Goal: Task Accomplishment & Management: Complete application form

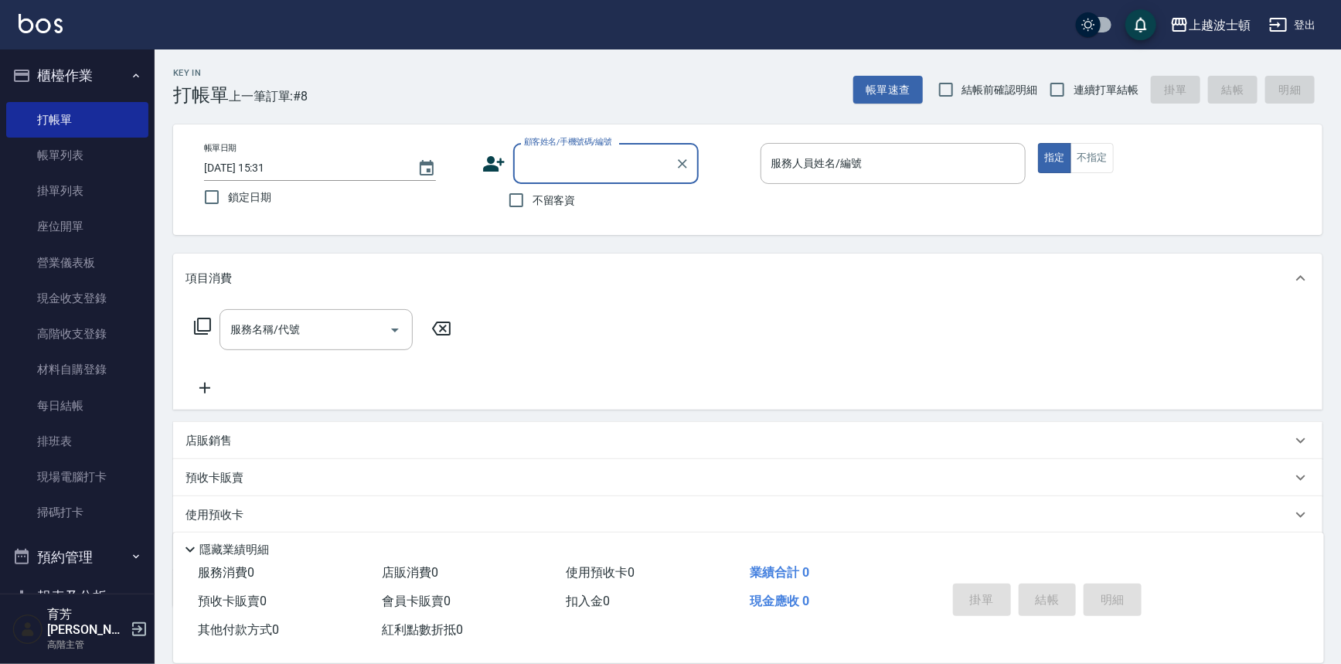
scroll to position [14, 0]
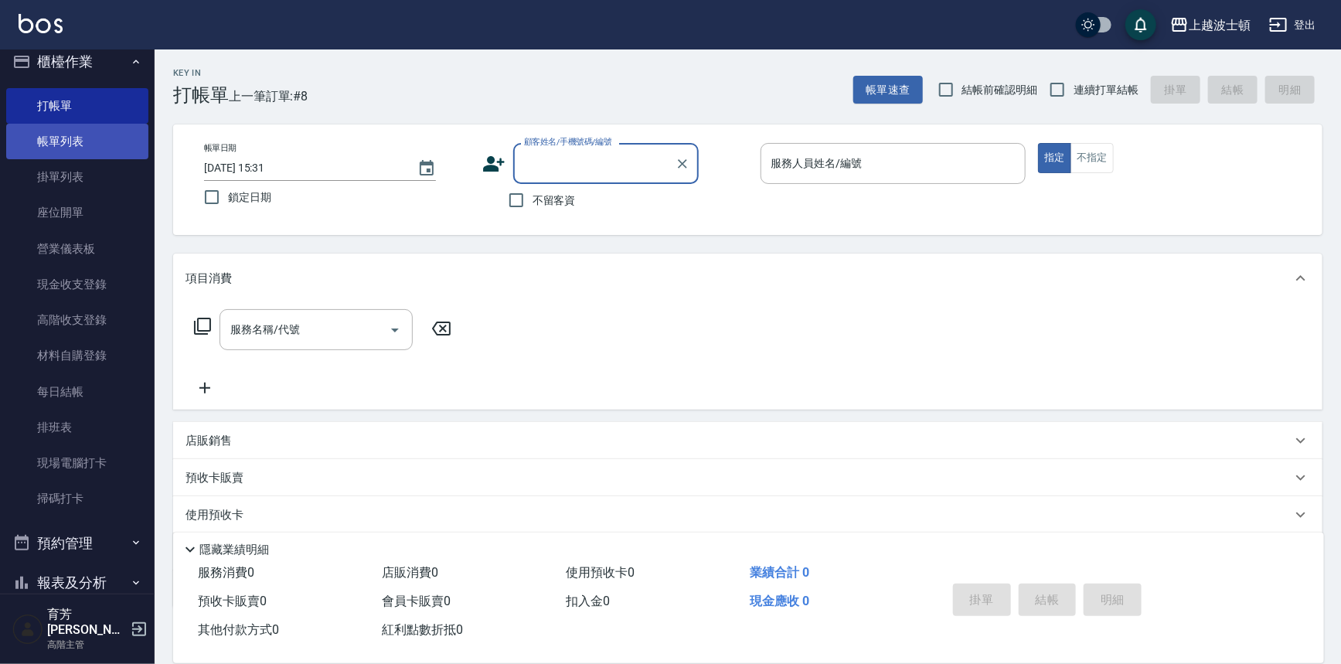
click at [56, 131] on link "帳單列表" at bounding box center [77, 142] width 142 height 36
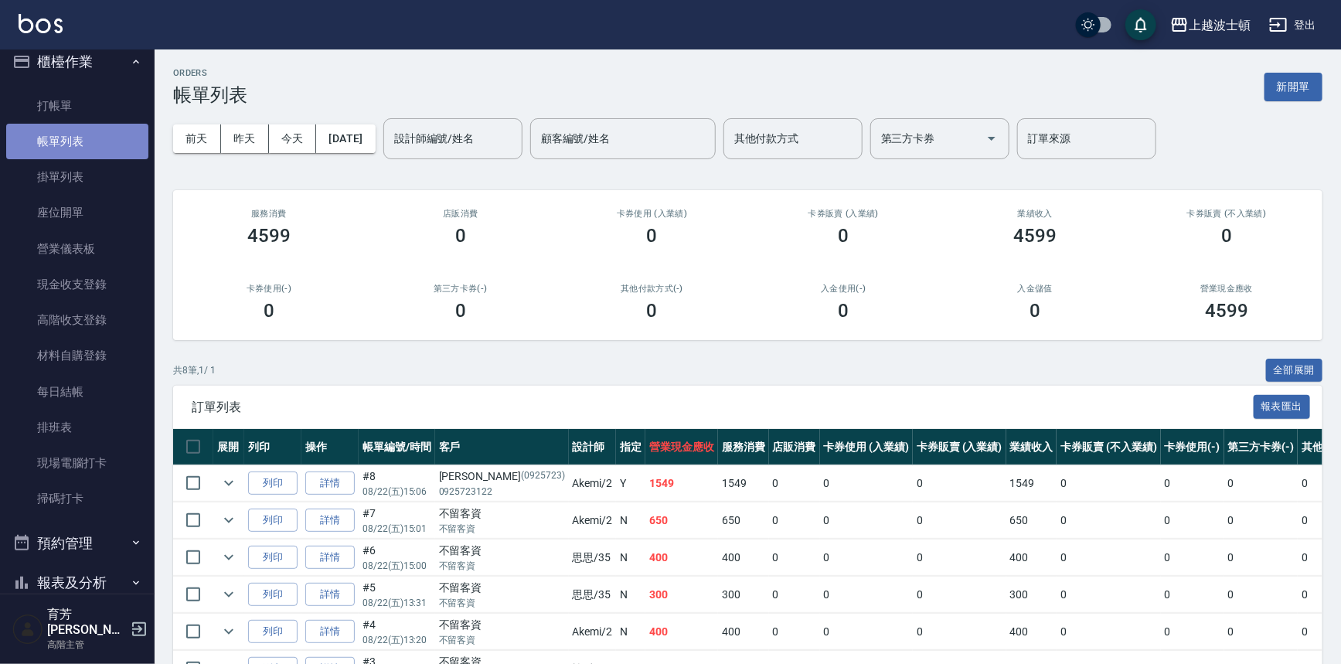
click at [109, 141] on link "帳單列表" at bounding box center [77, 142] width 142 height 36
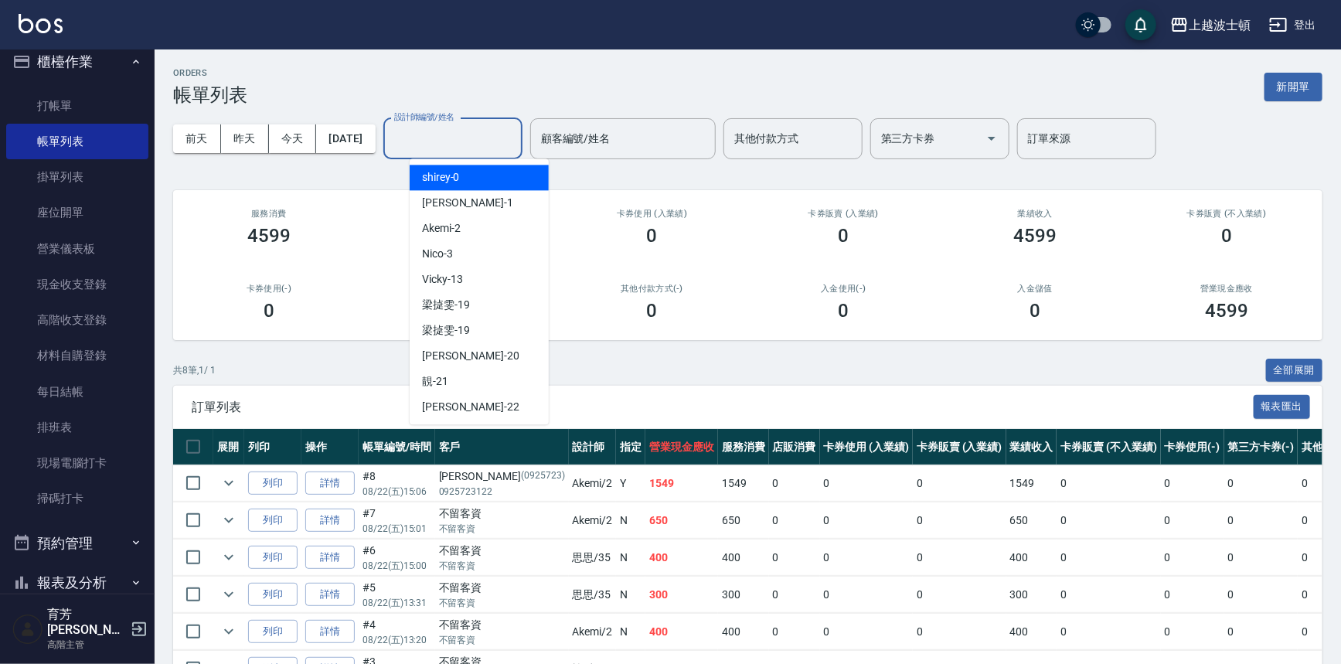
click at [494, 134] on input "設計師編號/姓名" at bounding box center [452, 138] width 125 height 27
click at [485, 215] on div "[PERSON_NAME] -1" at bounding box center [479, 203] width 139 height 26
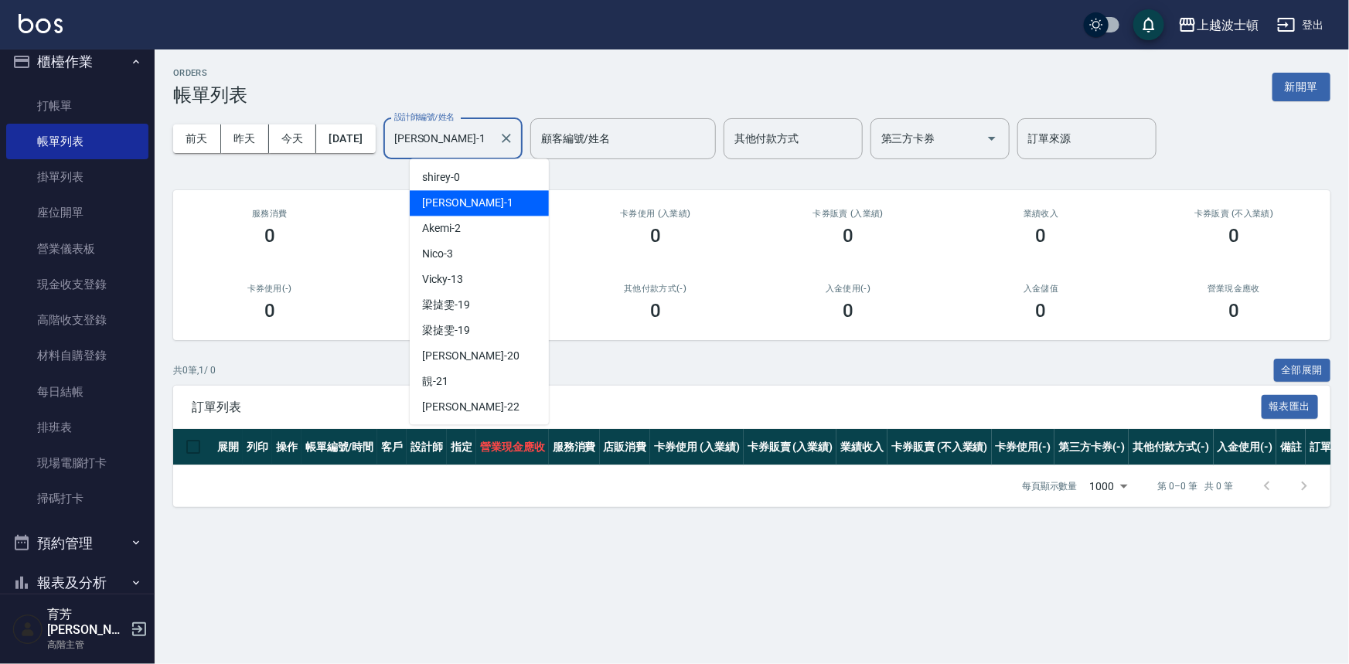
click at [490, 138] on input "[PERSON_NAME]-1" at bounding box center [441, 138] width 102 height 27
click at [509, 233] on div "Akemi -2" at bounding box center [479, 229] width 139 height 26
type input "Akemi-2"
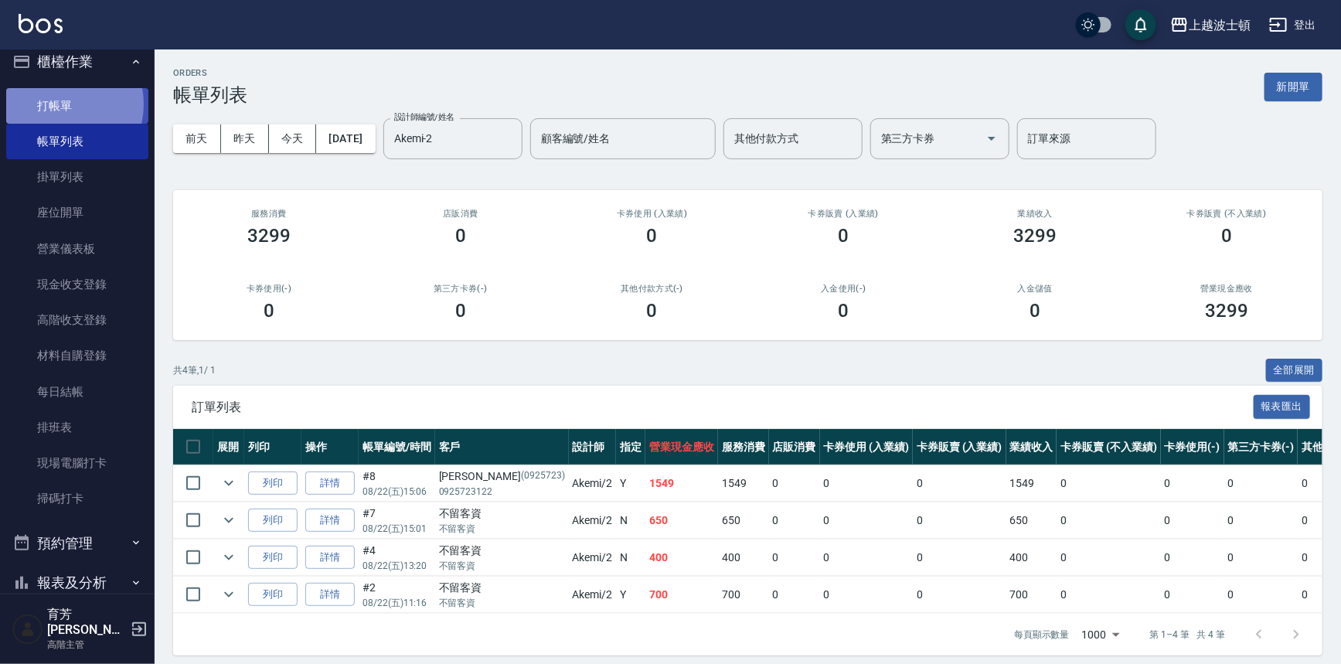
click at [60, 104] on link "打帳單" at bounding box center [77, 106] width 142 height 36
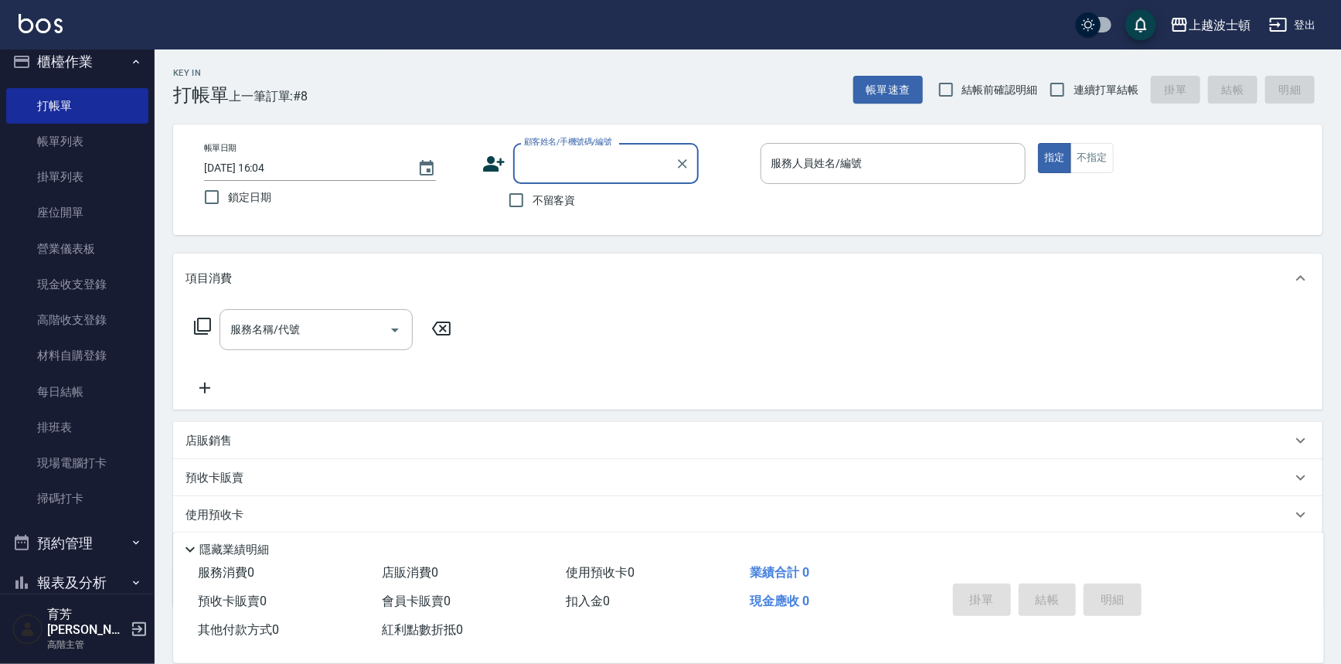
click at [533, 201] on span "不留客資" at bounding box center [554, 200] width 43 height 16
click at [533, 201] on input "不留客資" at bounding box center [516, 200] width 32 height 32
checkbox input "true"
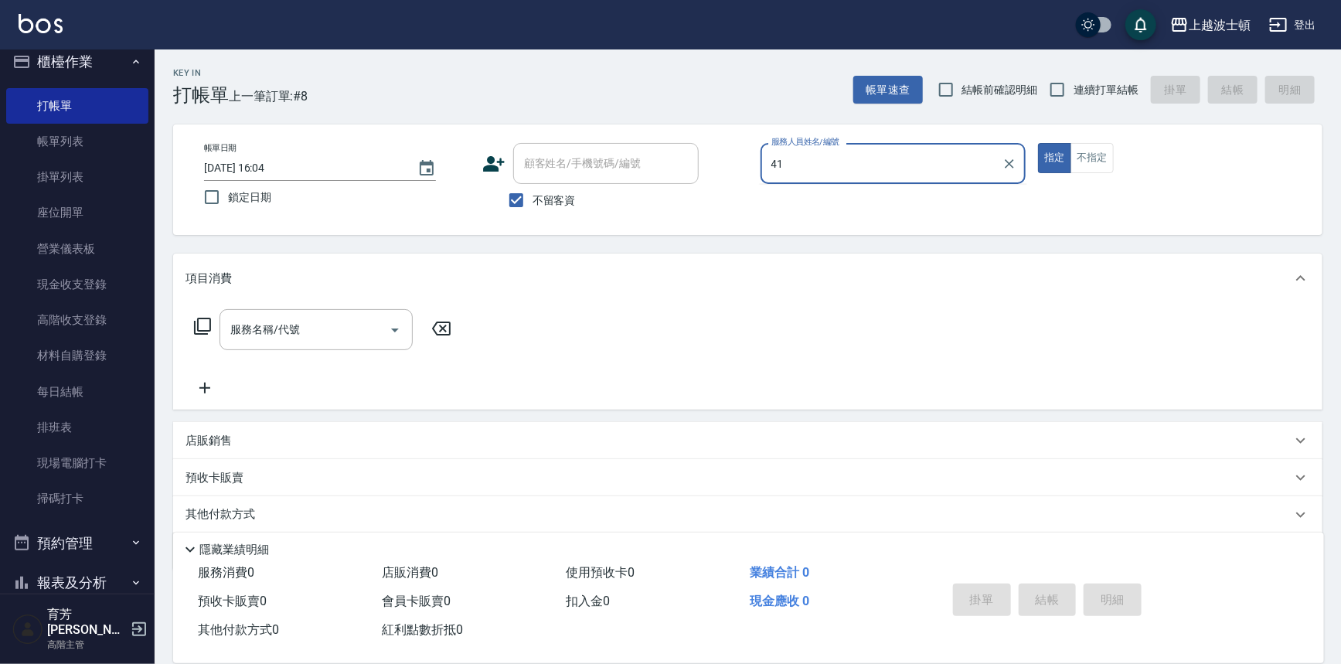
type input "怡廷-41"
type button "true"
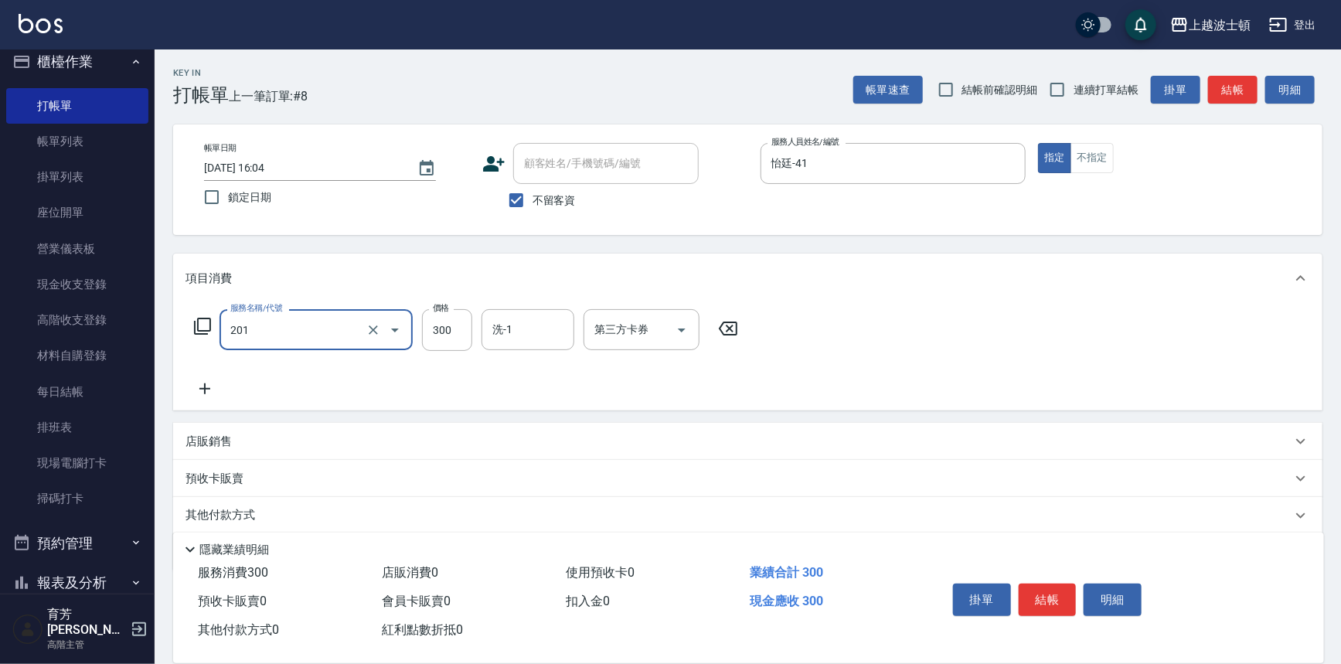
type input "洗髮(201)"
type input "怡廷-41"
click at [1036, 594] on button "結帳" at bounding box center [1048, 600] width 58 height 32
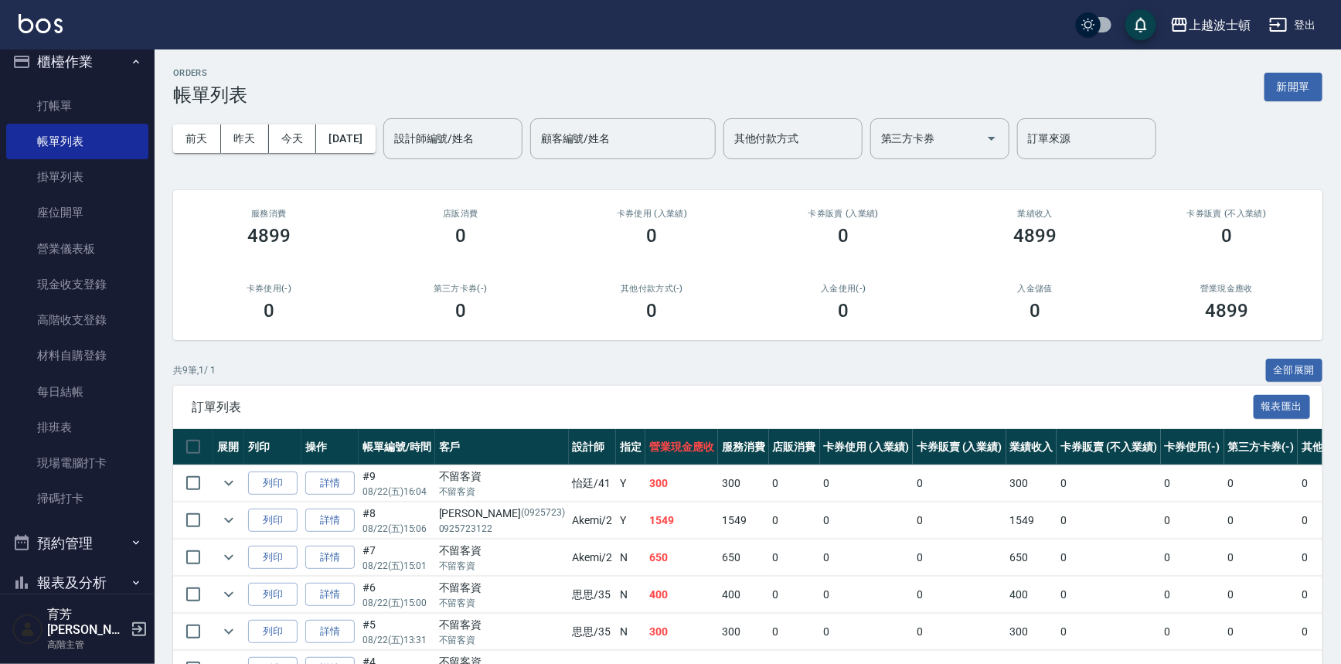
click at [1298, 432] on th "其他付款方式(-)" at bounding box center [1340, 447] width 85 height 36
click at [1298, 433] on th "其他付款方式(-)" at bounding box center [1340, 447] width 85 height 36
click at [1305, 498] on td "0" at bounding box center [1340, 483] width 85 height 36
click at [1300, 554] on td "0" at bounding box center [1340, 557] width 85 height 36
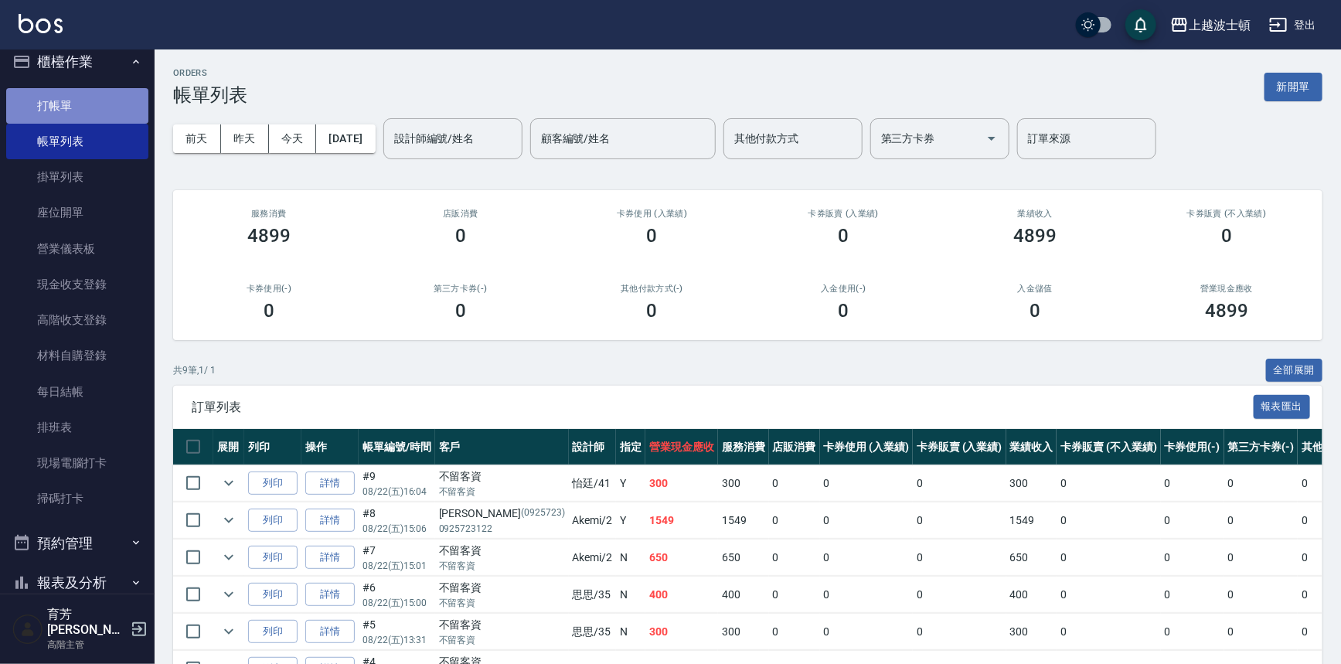
click at [108, 100] on link "打帳單" at bounding box center [77, 106] width 142 height 36
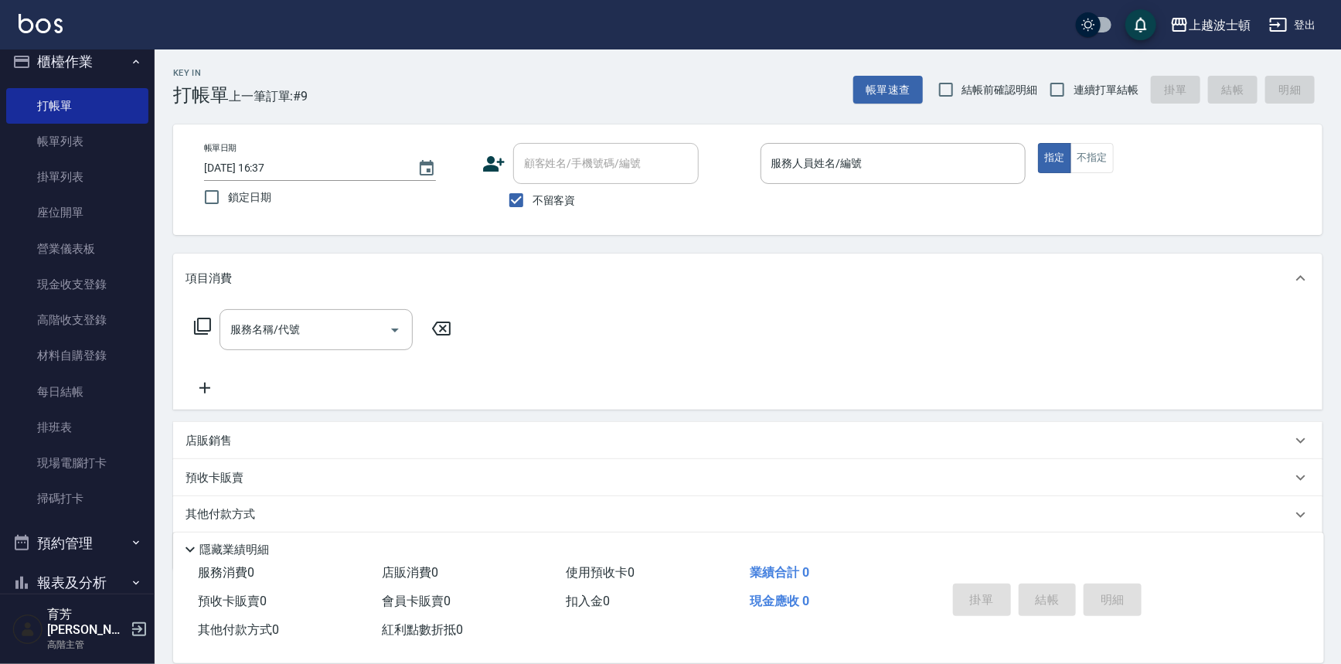
click at [549, 201] on span "不留客資" at bounding box center [554, 200] width 43 height 16
click at [533, 201] on input "不留客資" at bounding box center [516, 200] width 32 height 32
checkbox input "false"
